Goal: Task Accomplishment & Management: Manage account settings

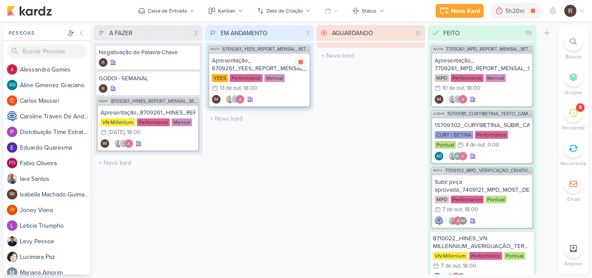
click at [279, 71] on div "Apresentação_ 6709261_YEES_REPORT_MENSAL_SETEMBRO" at bounding box center [259, 65] width 95 height 16
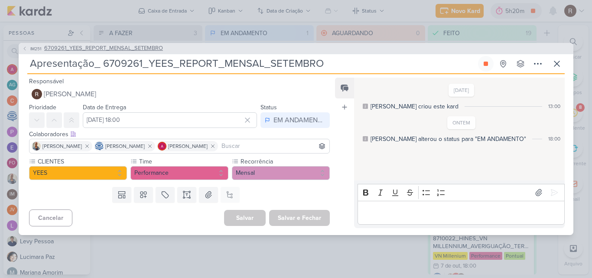
click at [127, 48] on span "6709261_YEES_REPORT_MENSAL_SETEMBRO" at bounding box center [103, 48] width 119 height 9
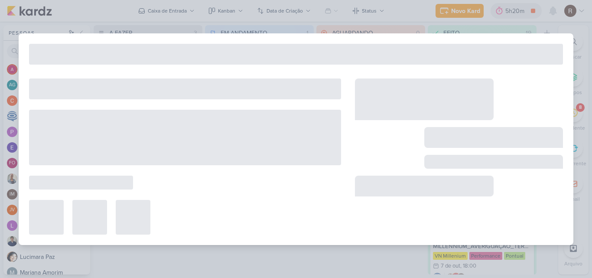
type input "6709261_YEES_REPORT_MENSAL_SETEMBRO"
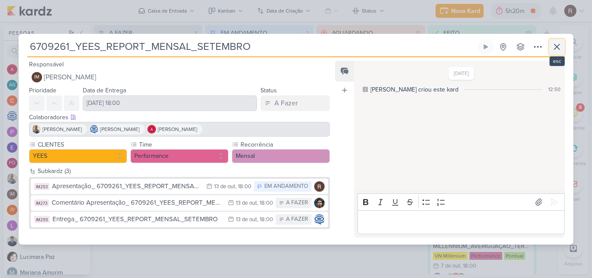
click at [553, 50] on icon at bounding box center [557, 47] width 10 height 10
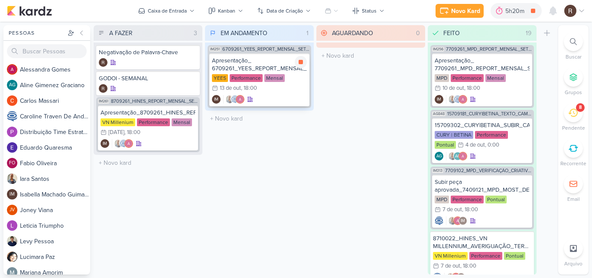
click at [265, 67] on div "Apresentação_ 6709261_YEES_REPORT_MENSAL_SETEMBRO" at bounding box center [259, 65] width 95 height 16
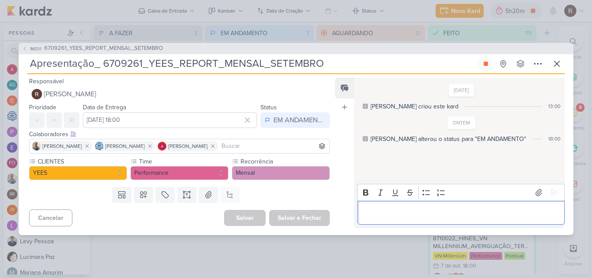
click at [375, 206] on div "Editor editing area: main" at bounding box center [461, 213] width 207 height 24
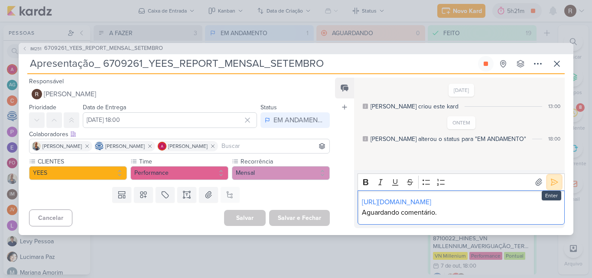
click at [552, 179] on icon at bounding box center [555, 182] width 7 height 7
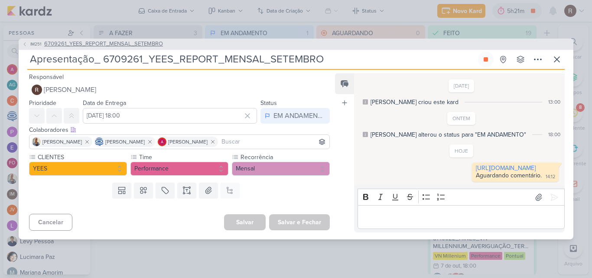
click at [132, 42] on span "6709261_YEES_REPORT_MENSAL_SETEMBRO" at bounding box center [103, 44] width 119 height 9
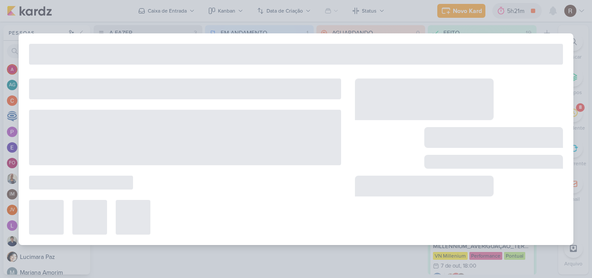
type input "6709261_YEES_REPORT_MENSAL_SETEMBRO"
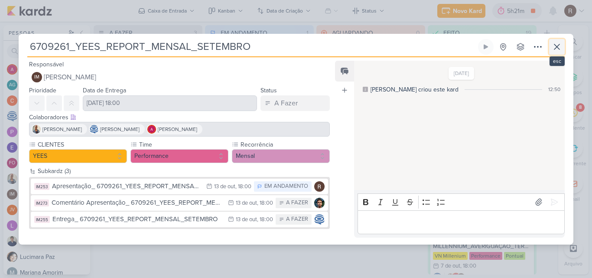
click at [557, 45] on icon at bounding box center [557, 47] width 10 height 10
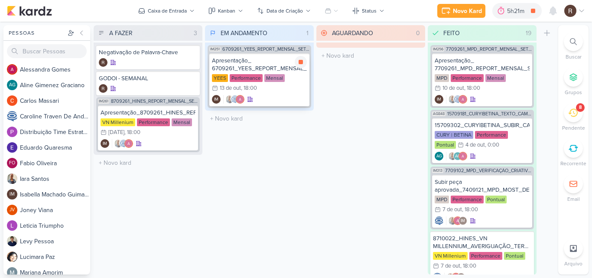
click at [257, 73] on div "Apresentação_ 6709261_YEES_REPORT_MENSAL_SETEMBRO [GEOGRAPHIC_DATA] Performance…" at bounding box center [259, 79] width 100 height 53
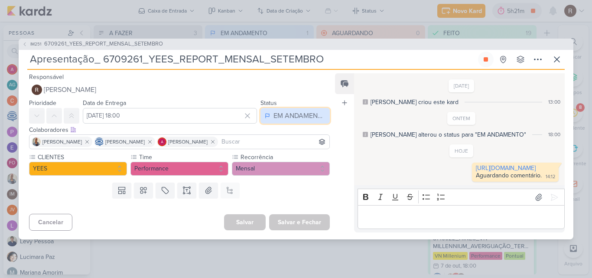
click at [301, 111] on div "EM ANDAMENTO" at bounding box center [300, 116] width 52 height 10
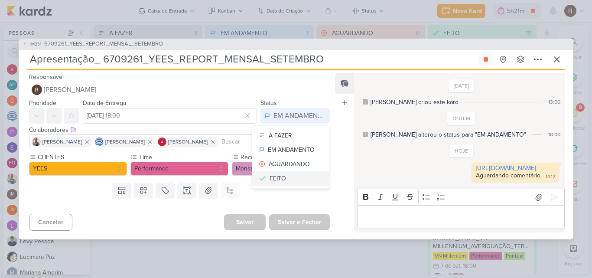
click at [291, 174] on button "FEITO" at bounding box center [290, 178] width 77 height 14
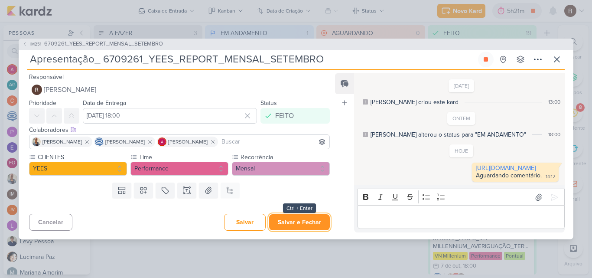
click at [301, 225] on button "Salvar e Fechar" at bounding box center [299, 222] width 61 height 16
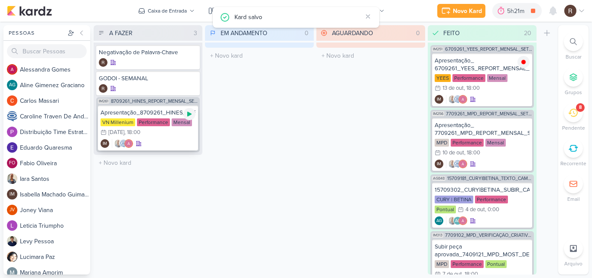
click at [186, 114] on icon at bounding box center [189, 114] width 7 height 7
click at [159, 101] on span "8709261_HINES_REPORT_MENSAL_SETEMBRO" at bounding box center [154, 101] width 87 height 5
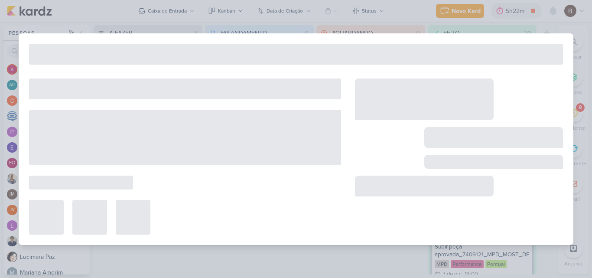
type input "8709261_HINES_REPORT_MENSAL_SETEMBRO"
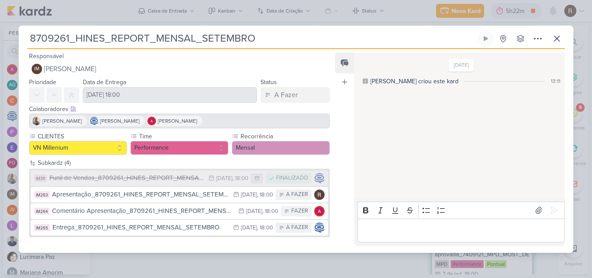
click at [181, 178] on div "Funil de Vendas_8709261_HINES_REPORT_MENSAL_SETEMBRO" at bounding box center [126, 178] width 155 height 10
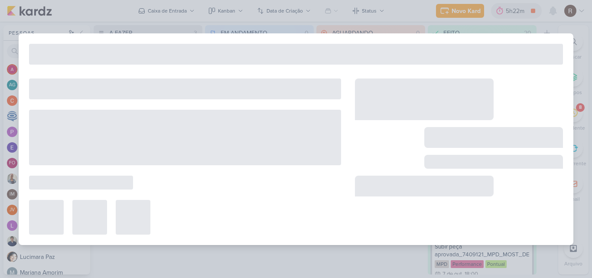
type input "Funil de Vendas_8709261_HINES_REPORT_MENSAL_SETEMBRO"
type input "[DATE] 18:00"
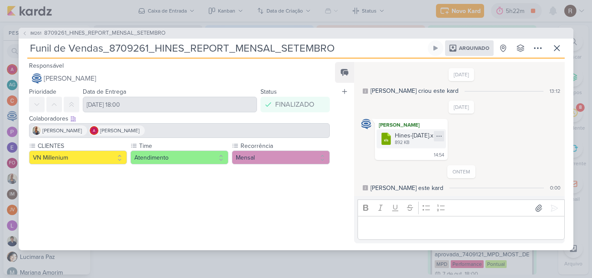
click at [441, 136] on icon at bounding box center [439, 136] width 5 height 0
click at [458, 150] on div "Baixar" at bounding box center [453, 152] width 16 height 9
click at [554, 48] on icon at bounding box center [557, 48] width 10 height 10
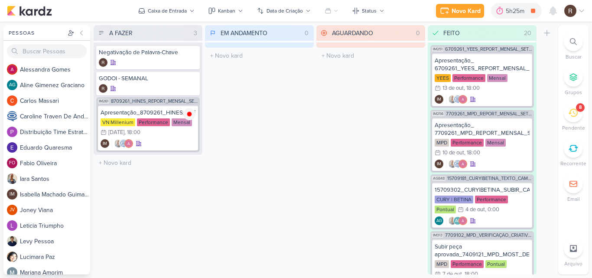
click at [311, 119] on div "EM ANDAMENTO 0 Mover Para Esquerda Mover Para Direita [GEOGRAPHIC_DATA] O títul…" at bounding box center [259, 149] width 109 height 249
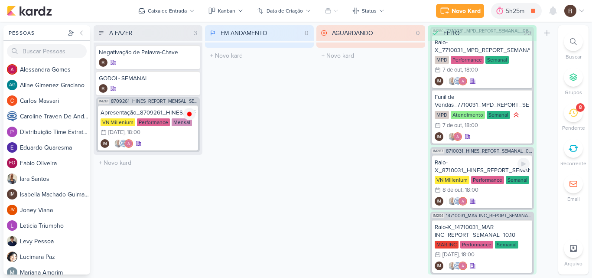
scroll to position [607, 0]
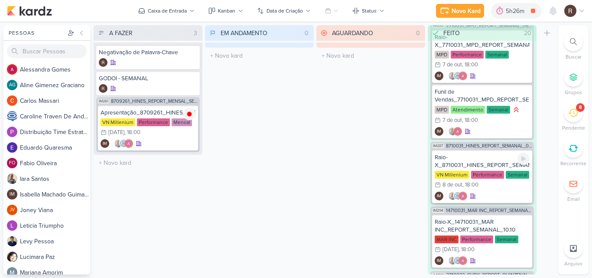
click at [474, 160] on div "Raio-X_8710031_HINES_REPORT_SEMANAL_09.10" at bounding box center [482, 162] width 95 height 16
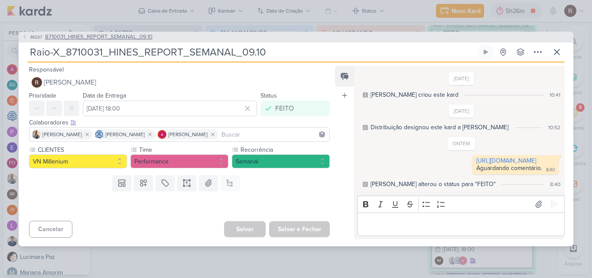
click at [118, 33] on span "8710031_HINES_REPORT_SEMANAL_09.10" at bounding box center [99, 37] width 108 height 9
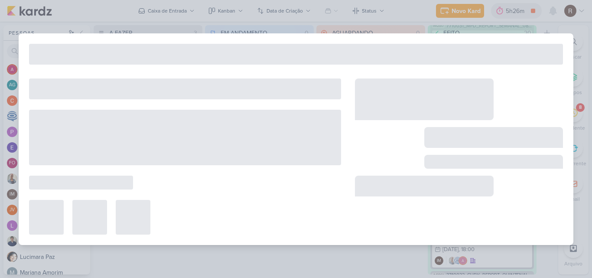
type input "8710031_HINES_REPORT_SEMANAL_09.10"
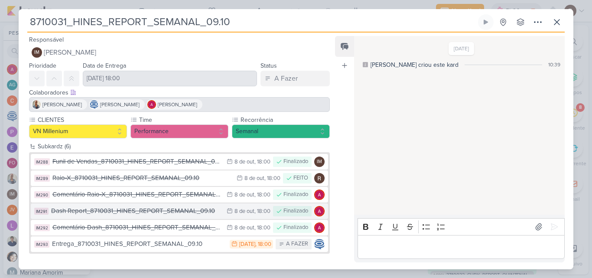
click at [248, 213] on div "8 de out" at bounding box center [245, 212] width 20 height 6
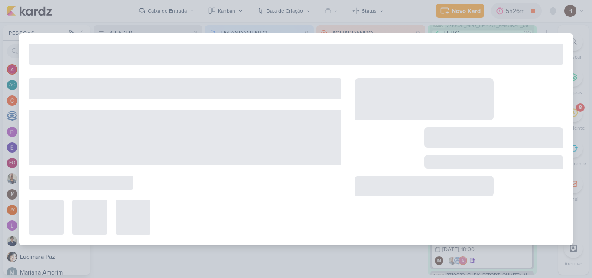
type input "Dash Report_8710031_HINES_REPORT_SEMANAL_09.10"
type input "[DATE] 18:00"
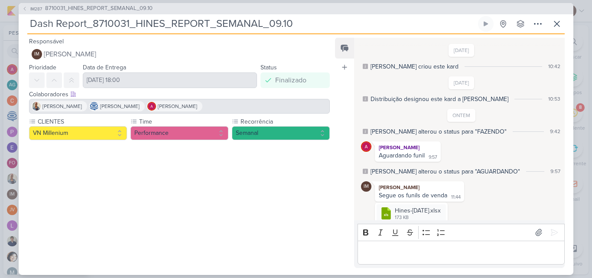
scroll to position [224, 0]
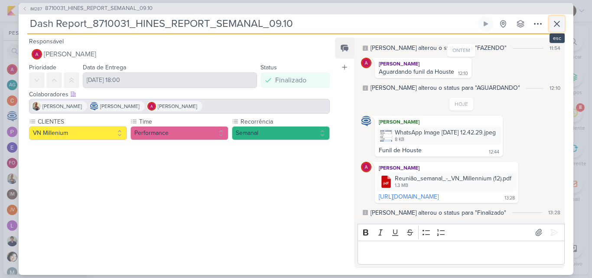
click at [557, 23] on icon at bounding box center [557, 24] width 10 height 10
